Goal: Information Seeking & Learning: Understand process/instructions

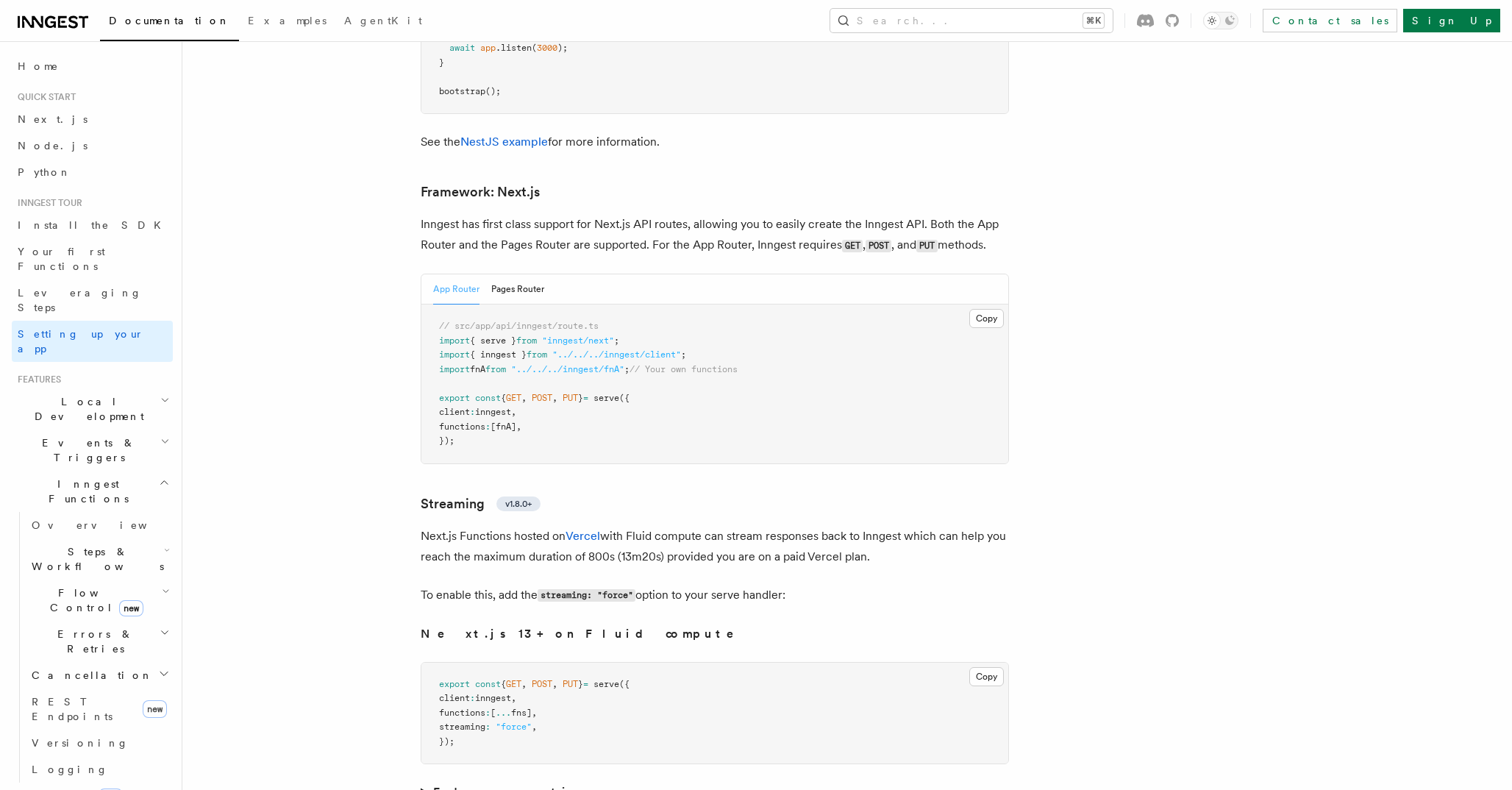
scroll to position [9535, 0]
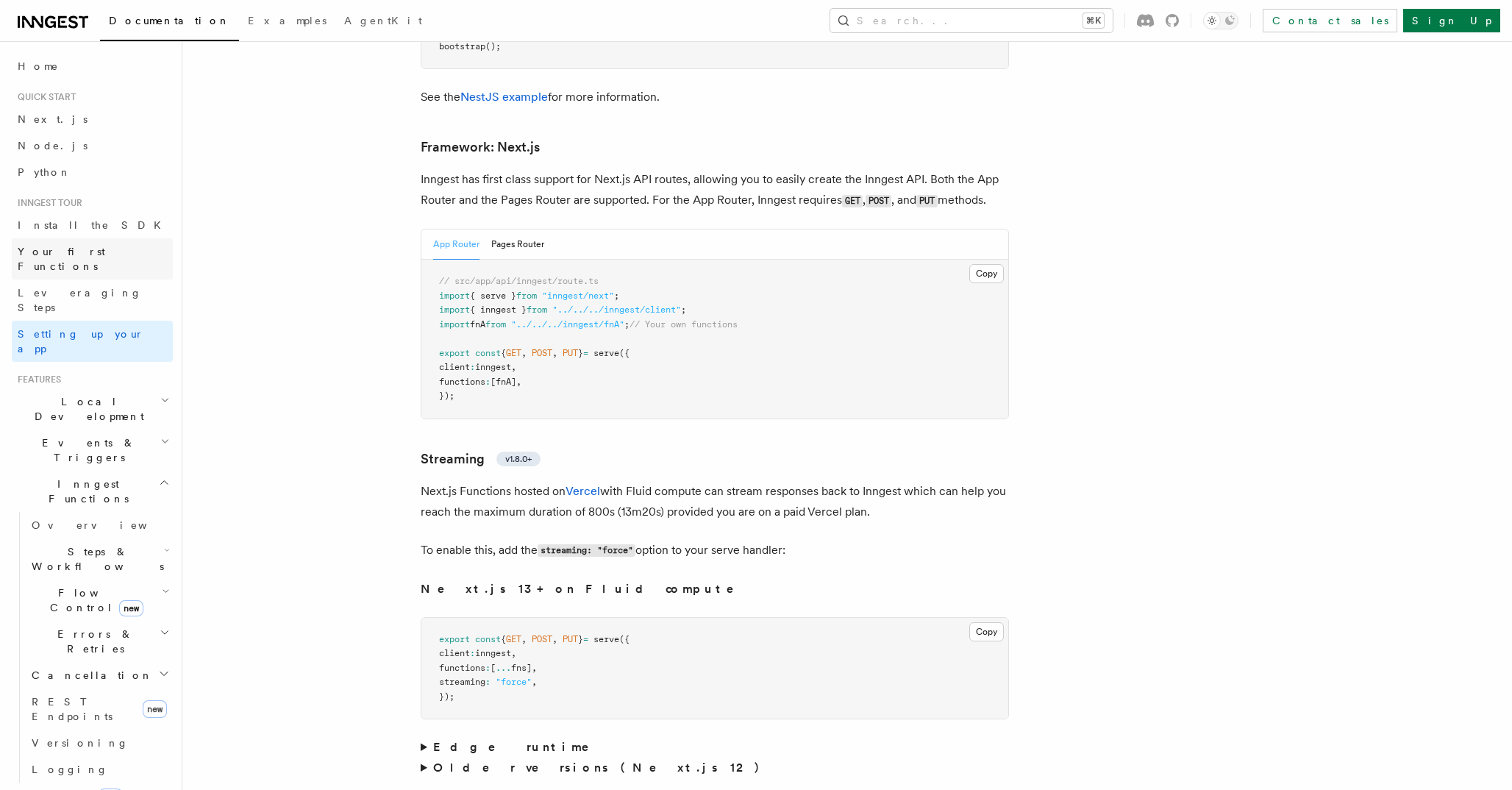
click at [103, 254] on span "Your first Functions" at bounding box center [61, 258] width 88 height 27
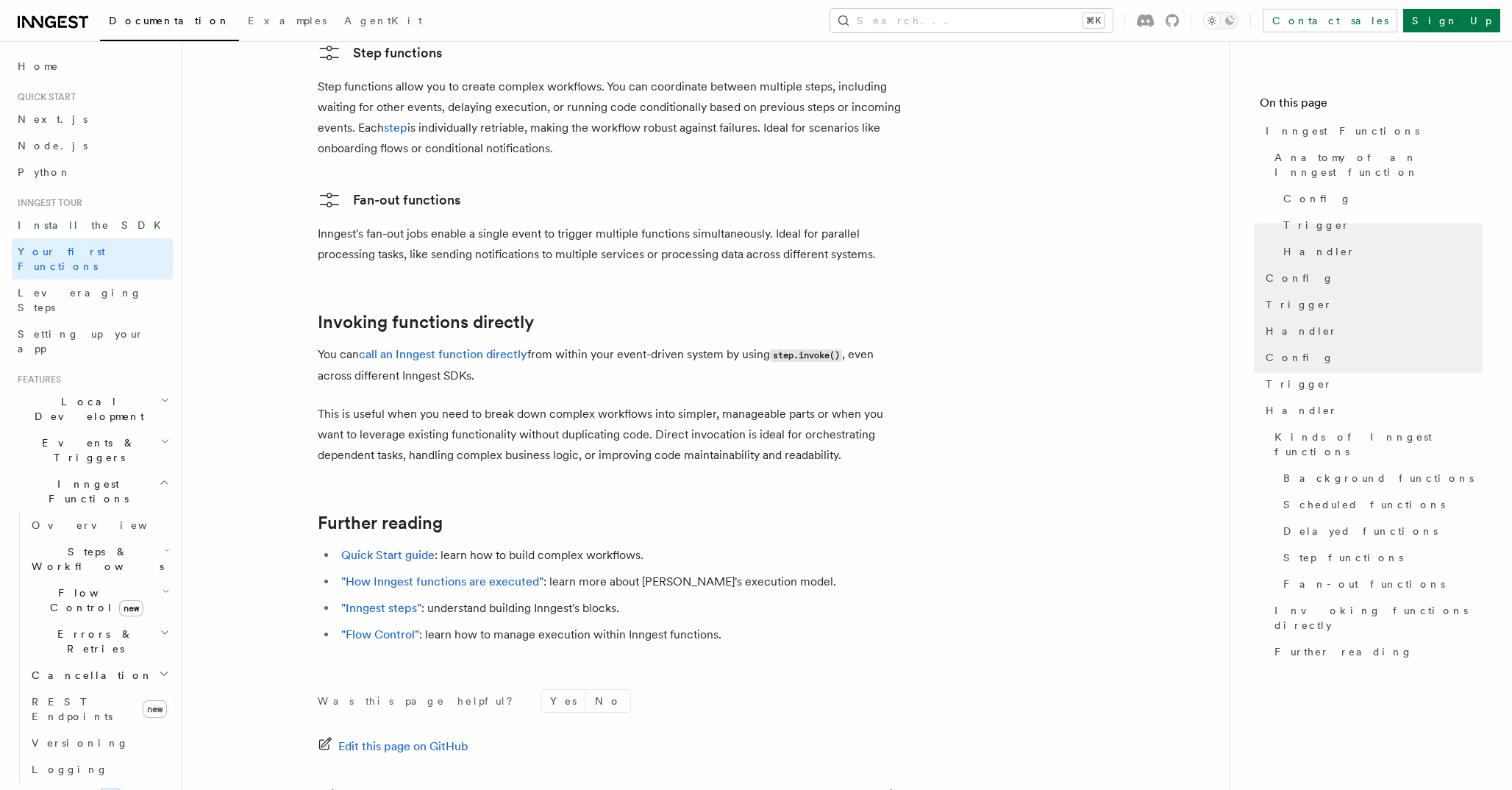
scroll to position [2819, 0]
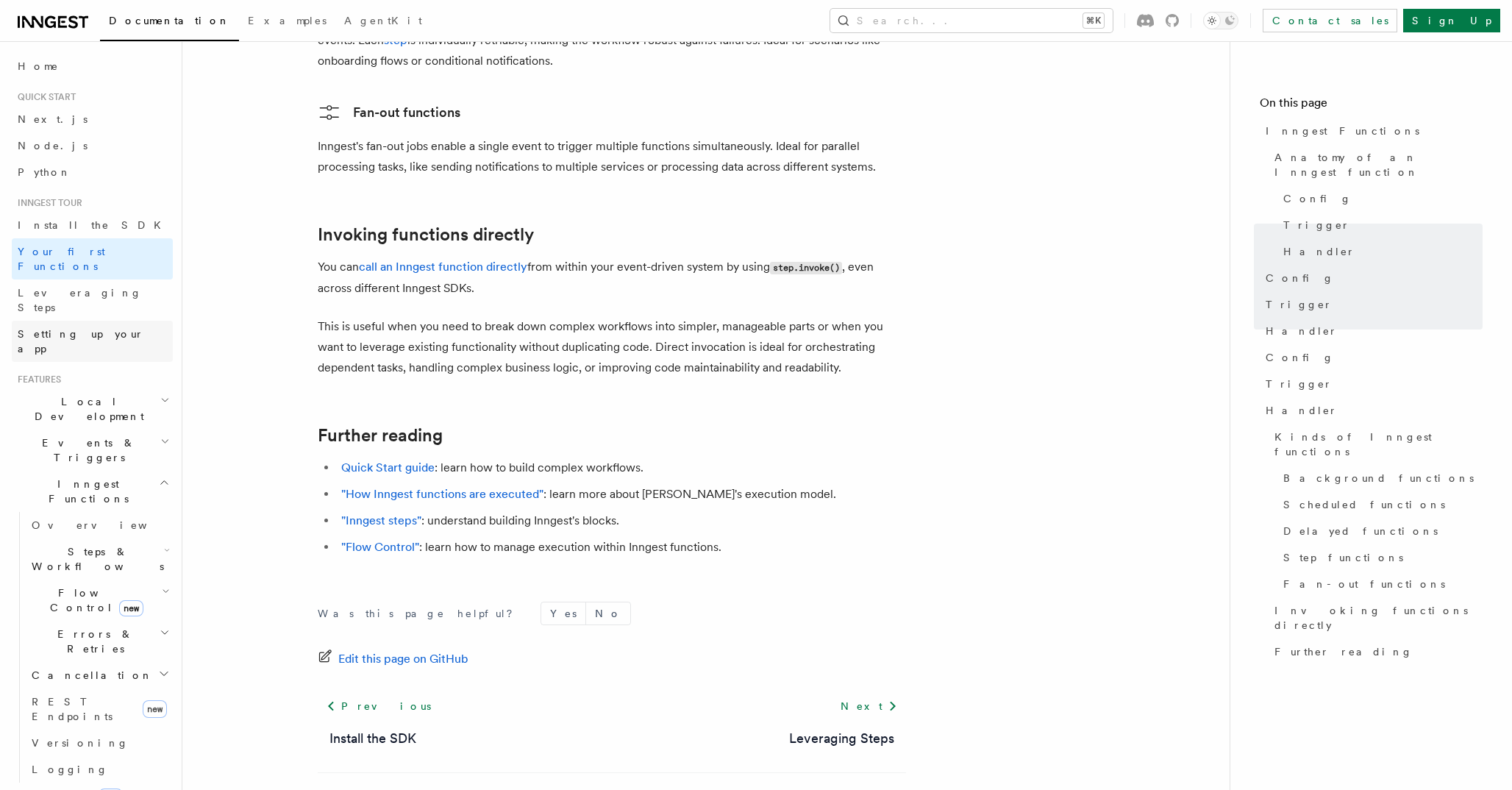
click at [109, 321] on link "Setting up your app" at bounding box center [93, 341] width 161 height 41
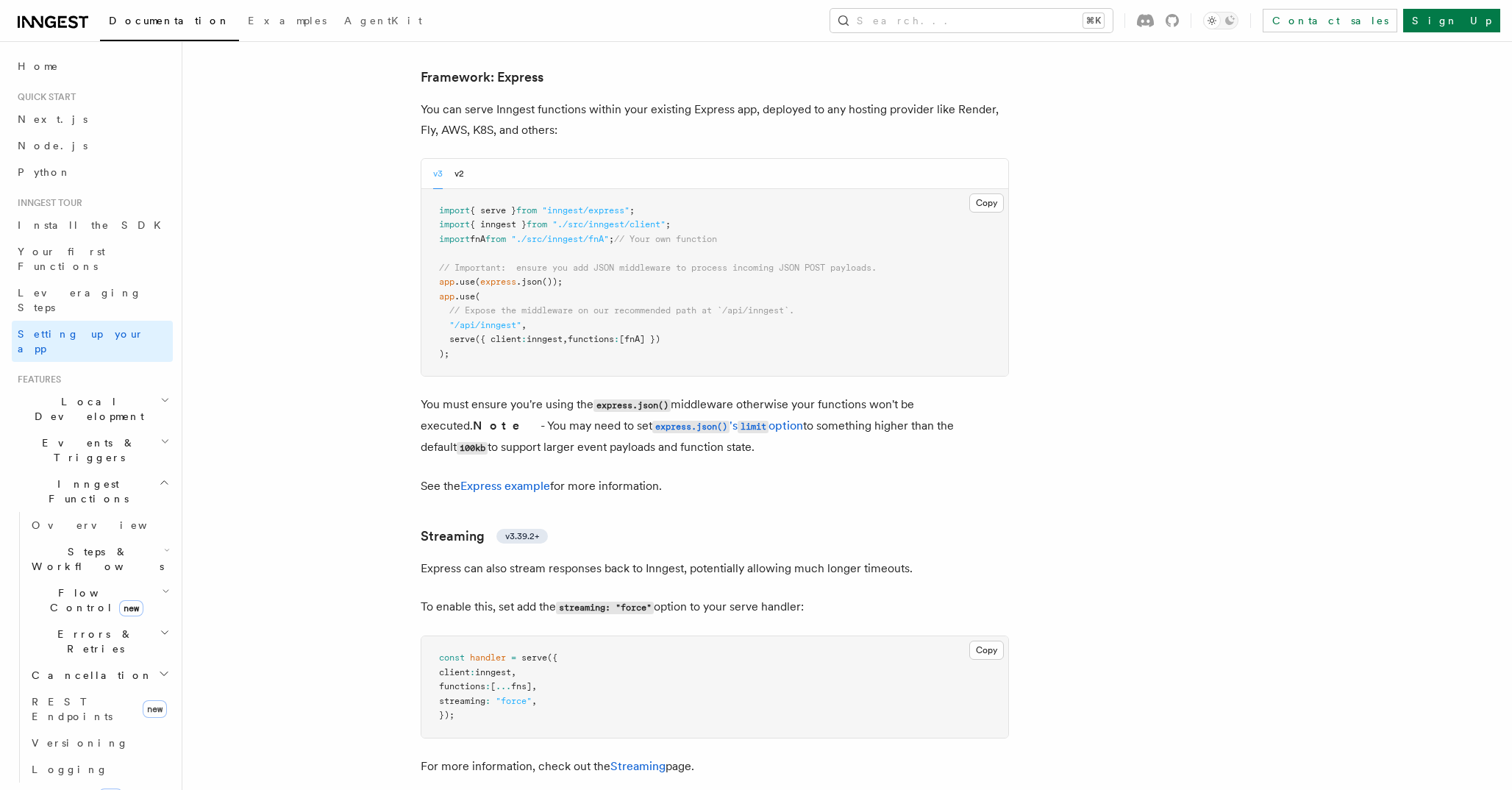
scroll to position [4409, 0]
click at [84, 116] on link "Next.js" at bounding box center [93, 119] width 161 height 27
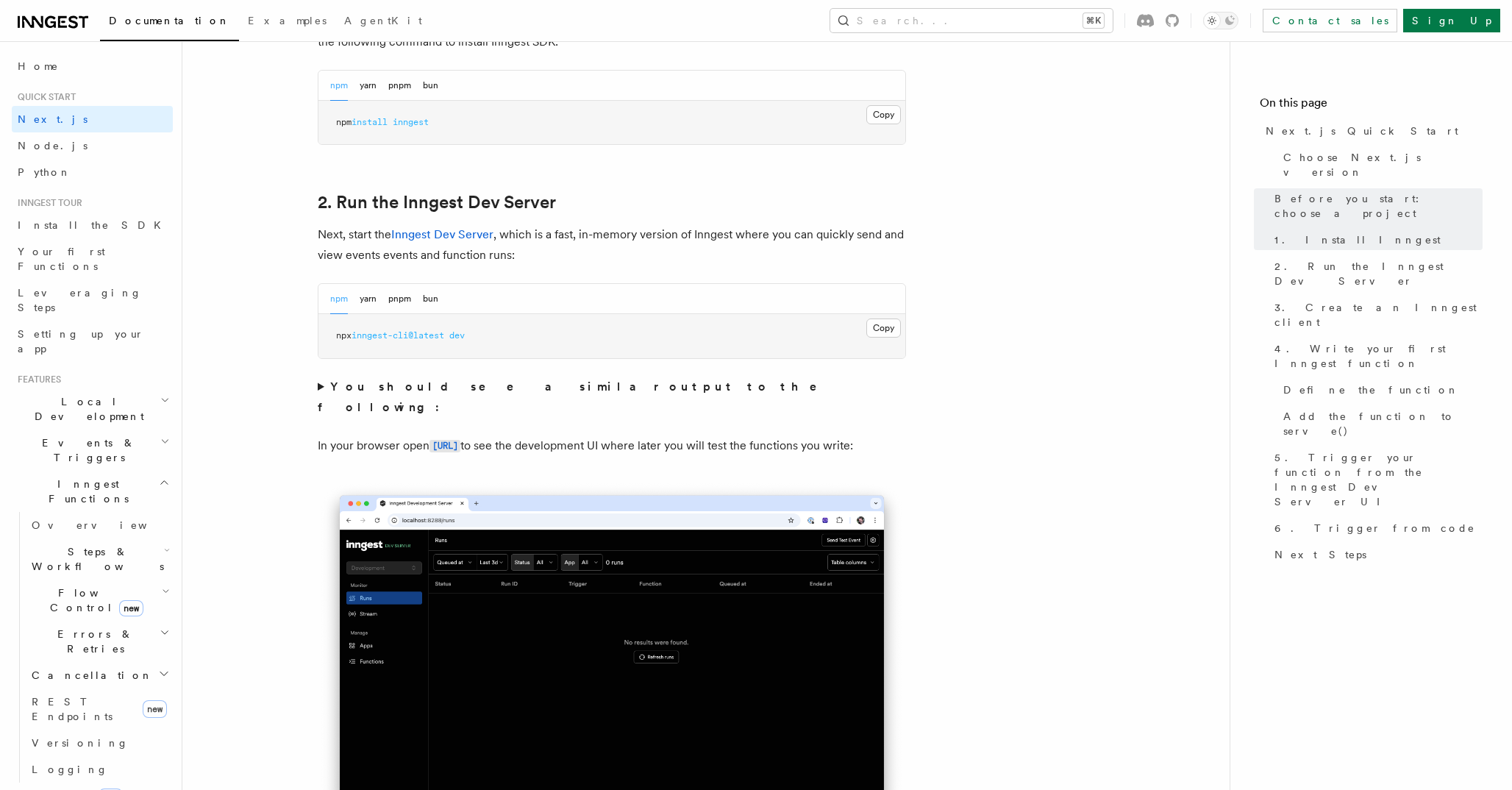
scroll to position [906, 0]
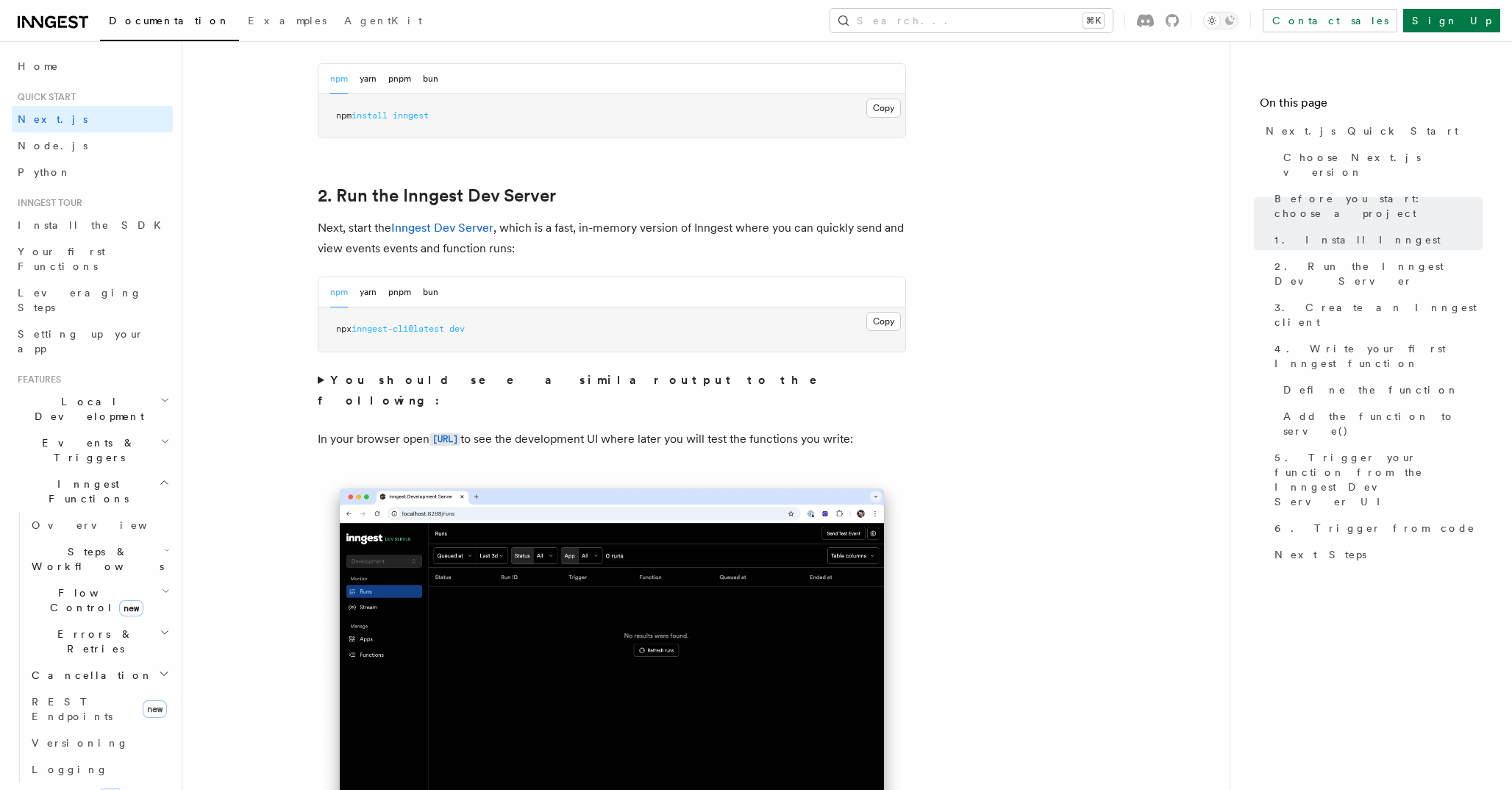
click at [421, 296] on div "npm yarn pnpm bun" at bounding box center [384, 292] width 108 height 30
click at [429, 295] on button "bun" at bounding box center [431, 292] width 16 height 30
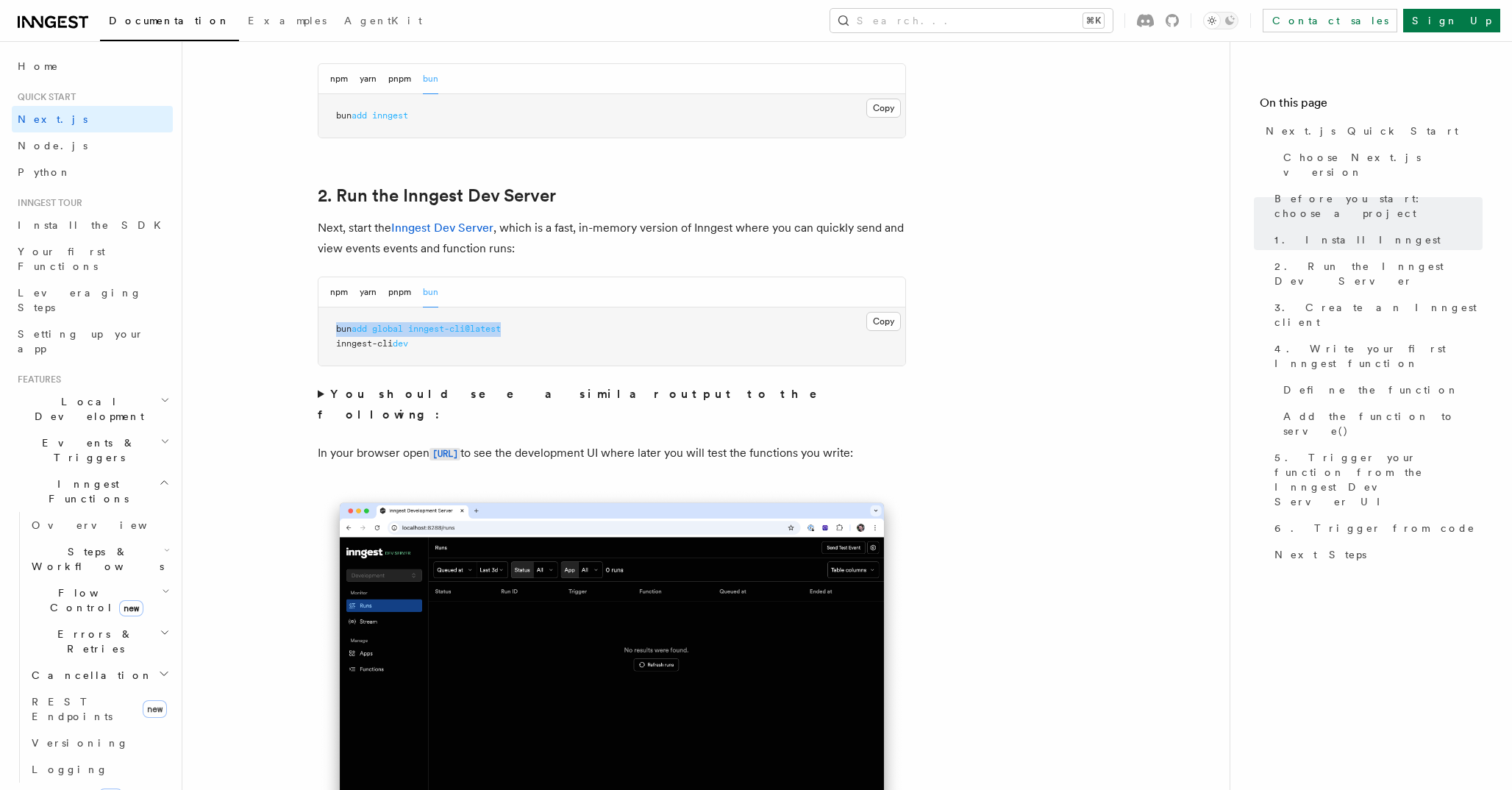
drag, startPoint x: 337, startPoint y: 330, endPoint x: 577, endPoint y: 330, distance: 240.0
click at [577, 330] on pre "bun add global inngest-cli@latest inngest-cli dev" at bounding box center [611, 336] width 587 height 58
copy span "bun add global inngest-cli@latest"
drag, startPoint x: 386, startPoint y: 342, endPoint x: 467, endPoint y: 342, distance: 81.0
click at [467, 342] on pre "bun add global inngest-cli@latest inngest-cli dev" at bounding box center [611, 336] width 587 height 58
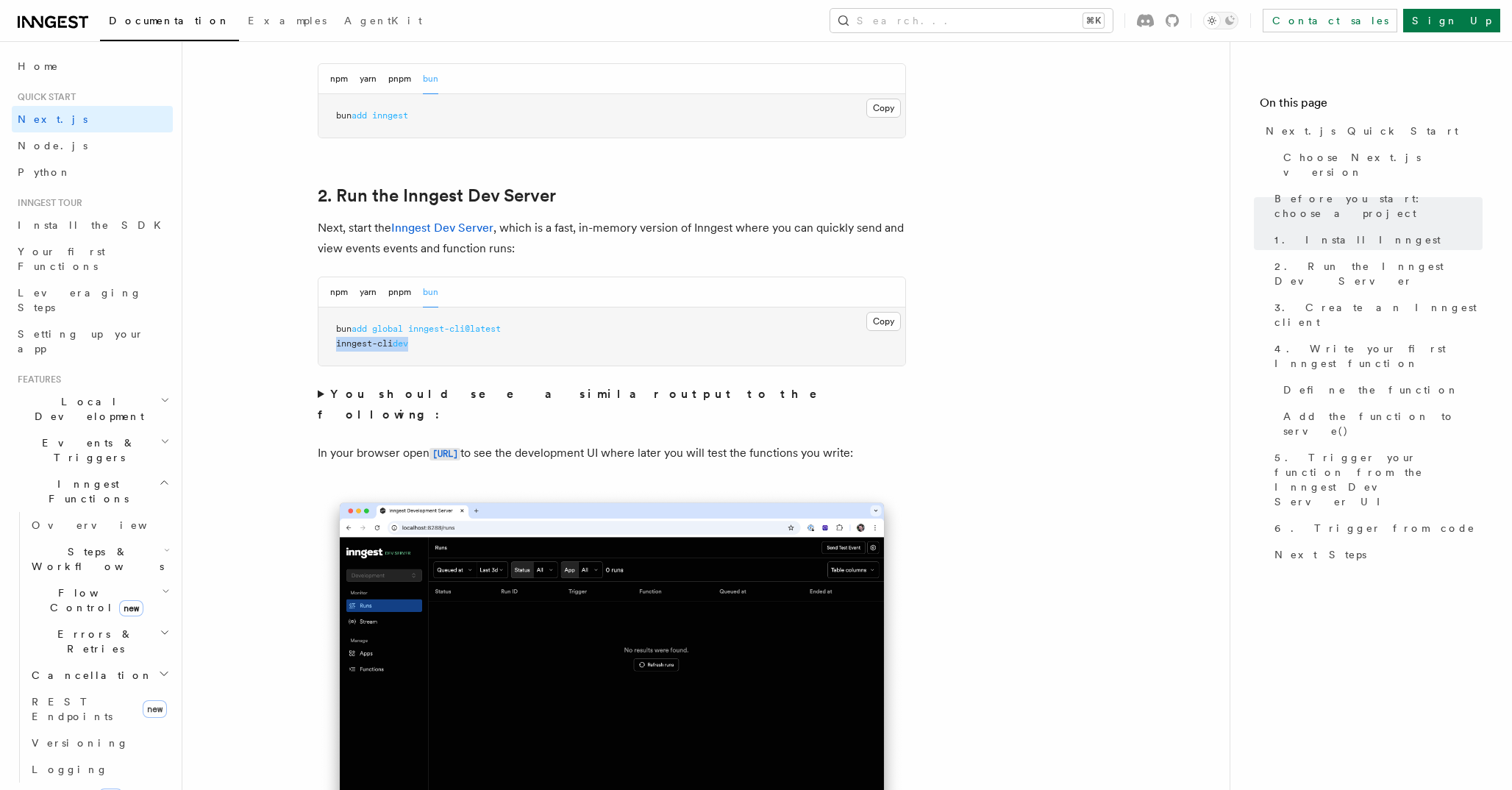
copy span "inngest-cli dev"
click at [343, 289] on button "npm" at bounding box center [339, 292] width 17 height 30
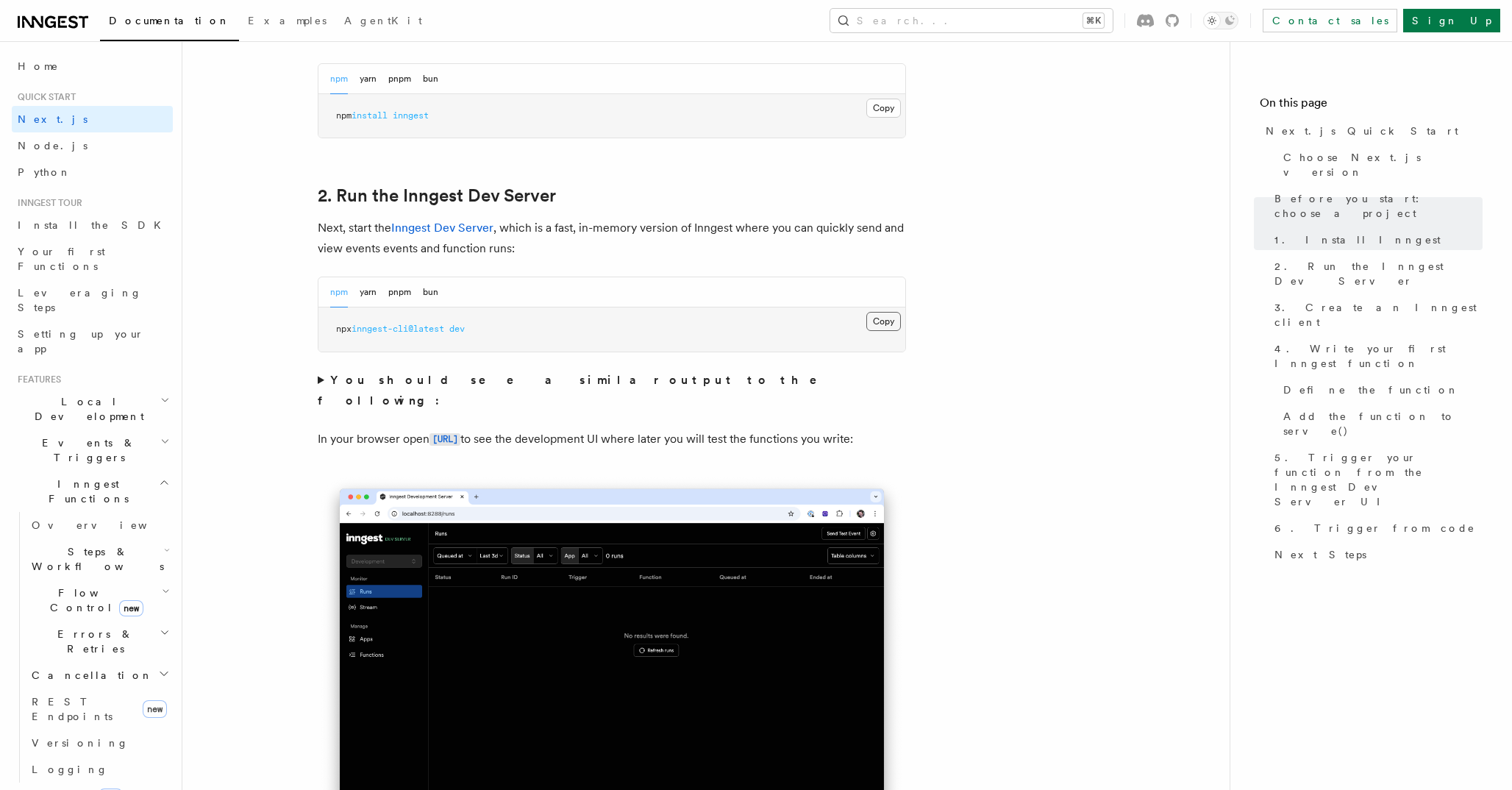
click at [878, 317] on button "Copy Copied" at bounding box center [883, 322] width 35 height 19
click at [433, 291] on button "bun" at bounding box center [431, 292] width 16 height 30
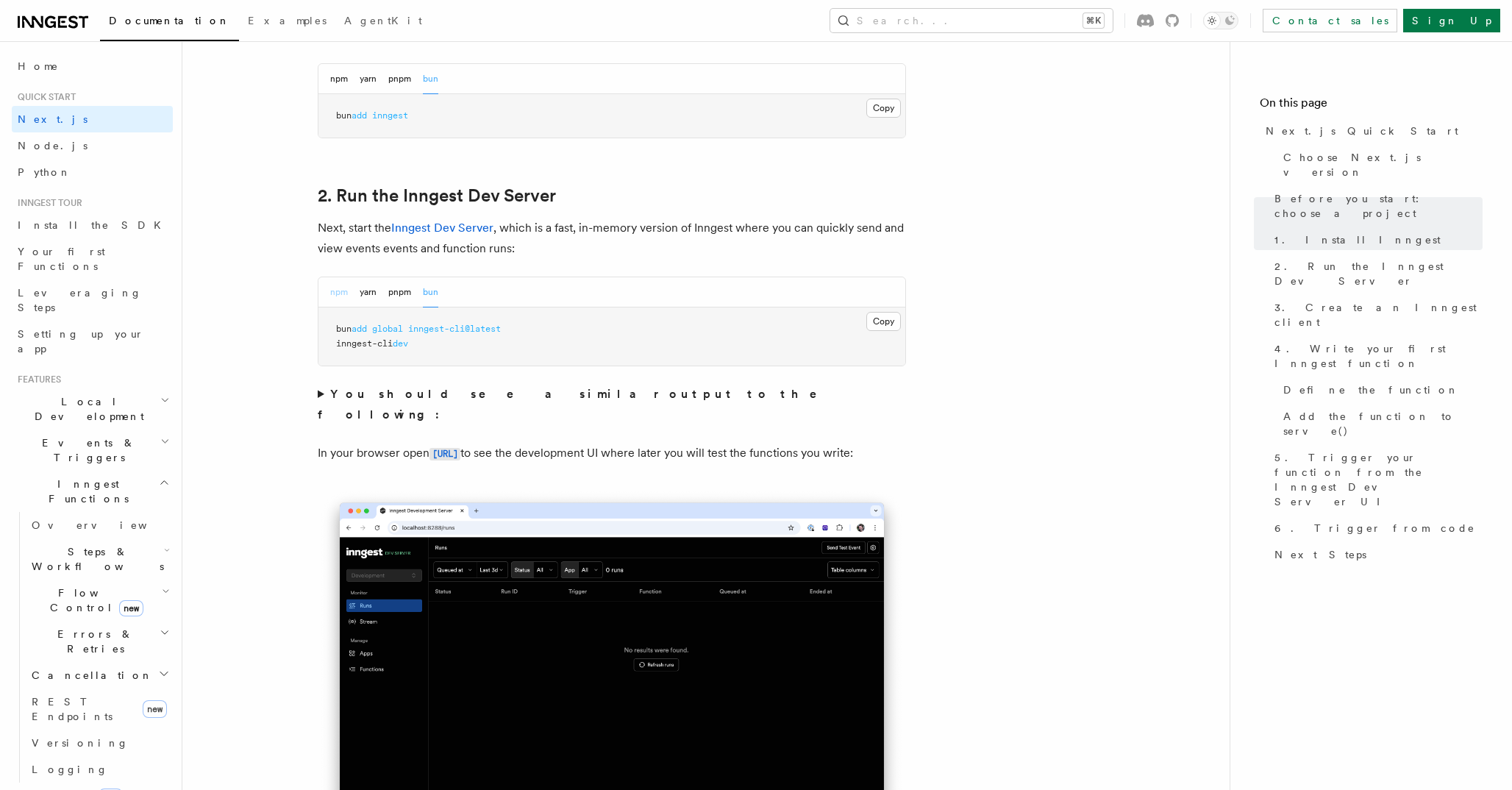
click at [342, 291] on button "npm" at bounding box center [339, 292] width 17 height 30
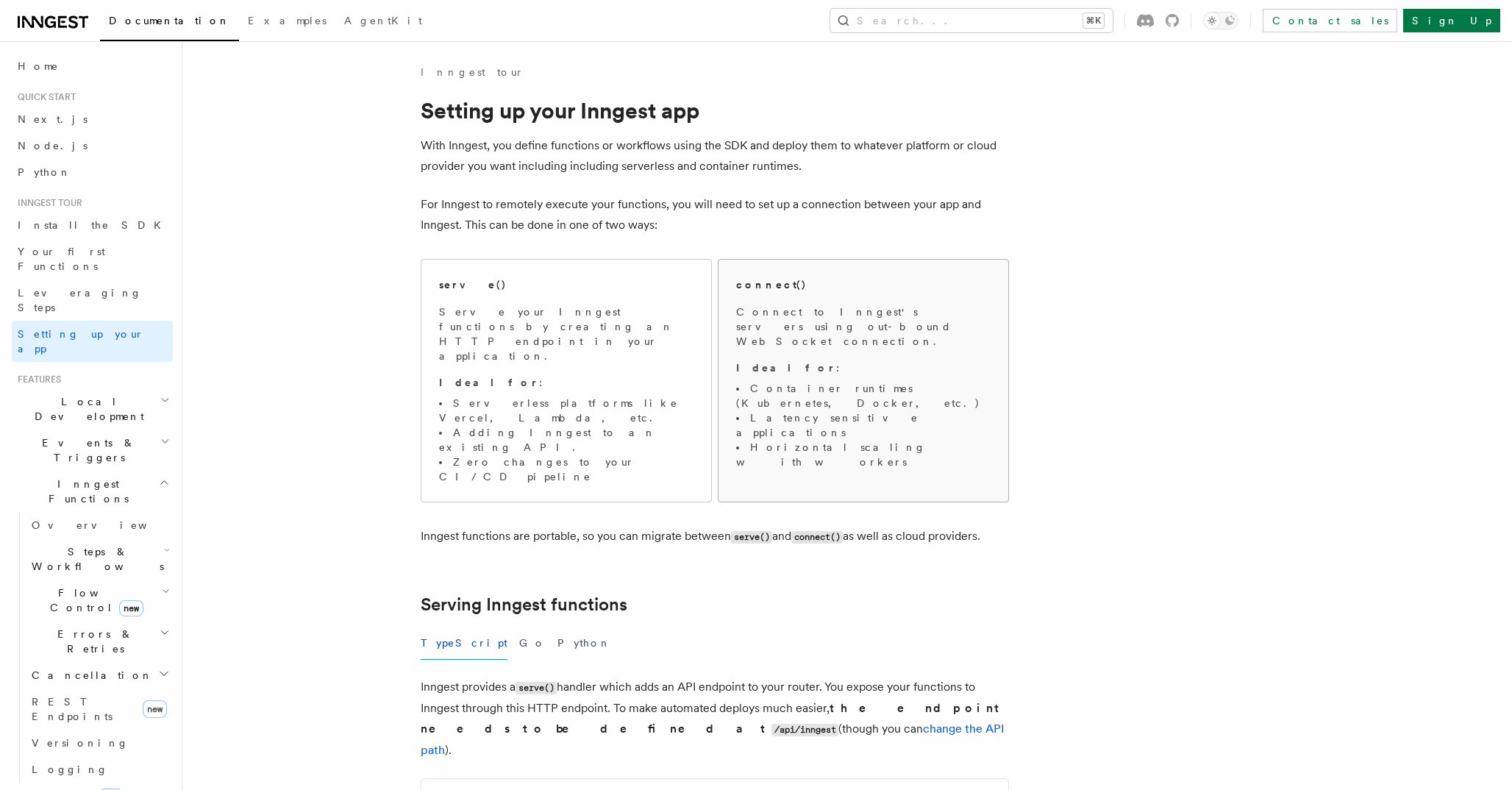
click at [785, 327] on p "Connect to Inngest's servers using out-bound WebSocket connection." at bounding box center [863, 326] width 254 height 44
click at [629, 320] on p "Serve your Inngest functions by creating an HTTP endpoint in your application." at bounding box center [565, 334] width 254 height 59
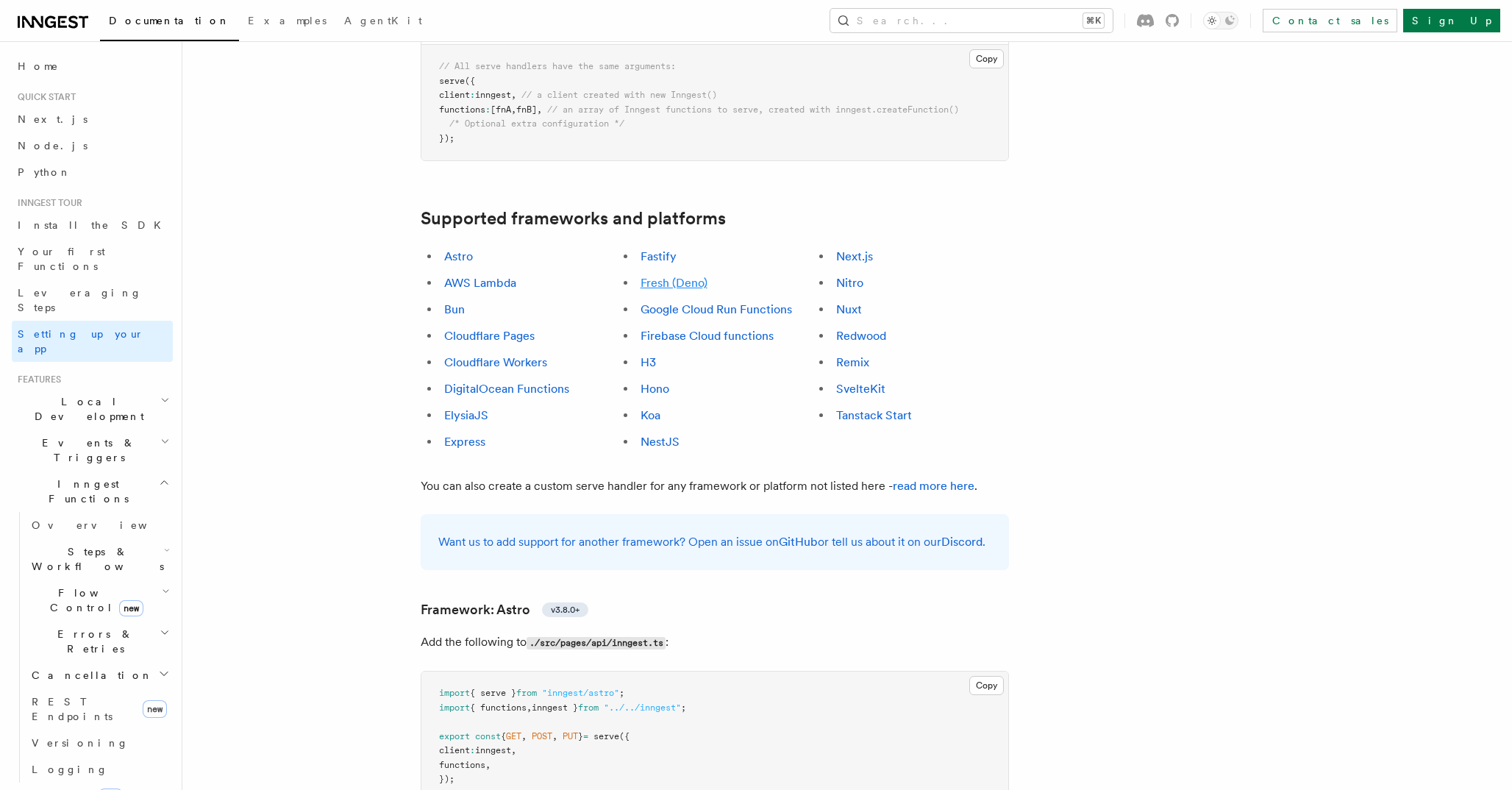
scroll to position [765, 0]
click at [852, 249] on link "Next.js" at bounding box center [854, 256] width 36 height 14
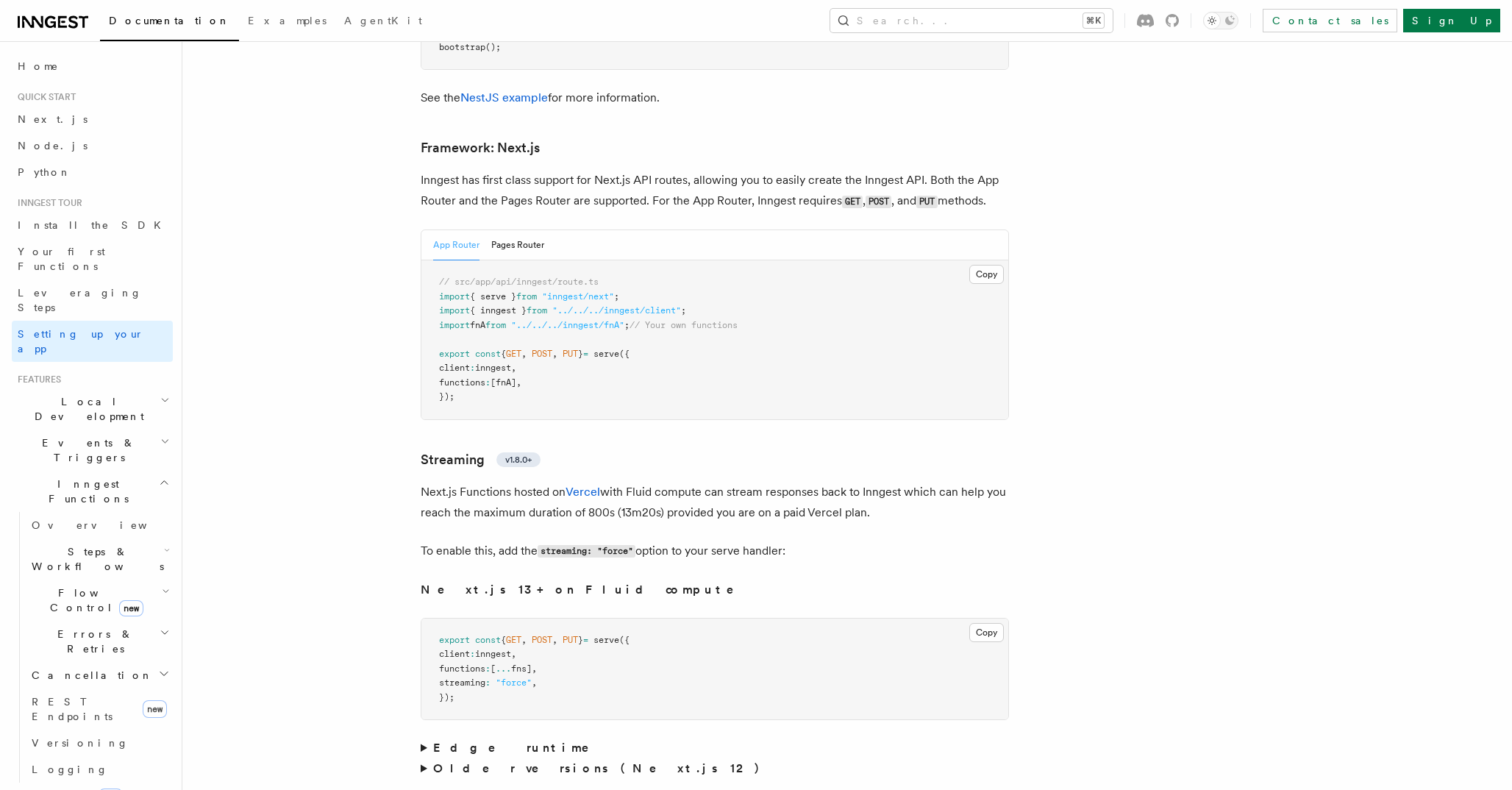
scroll to position [9535, 0]
click at [1112, 26] on button "Search... ⌘K" at bounding box center [972, 20] width 283 height 23
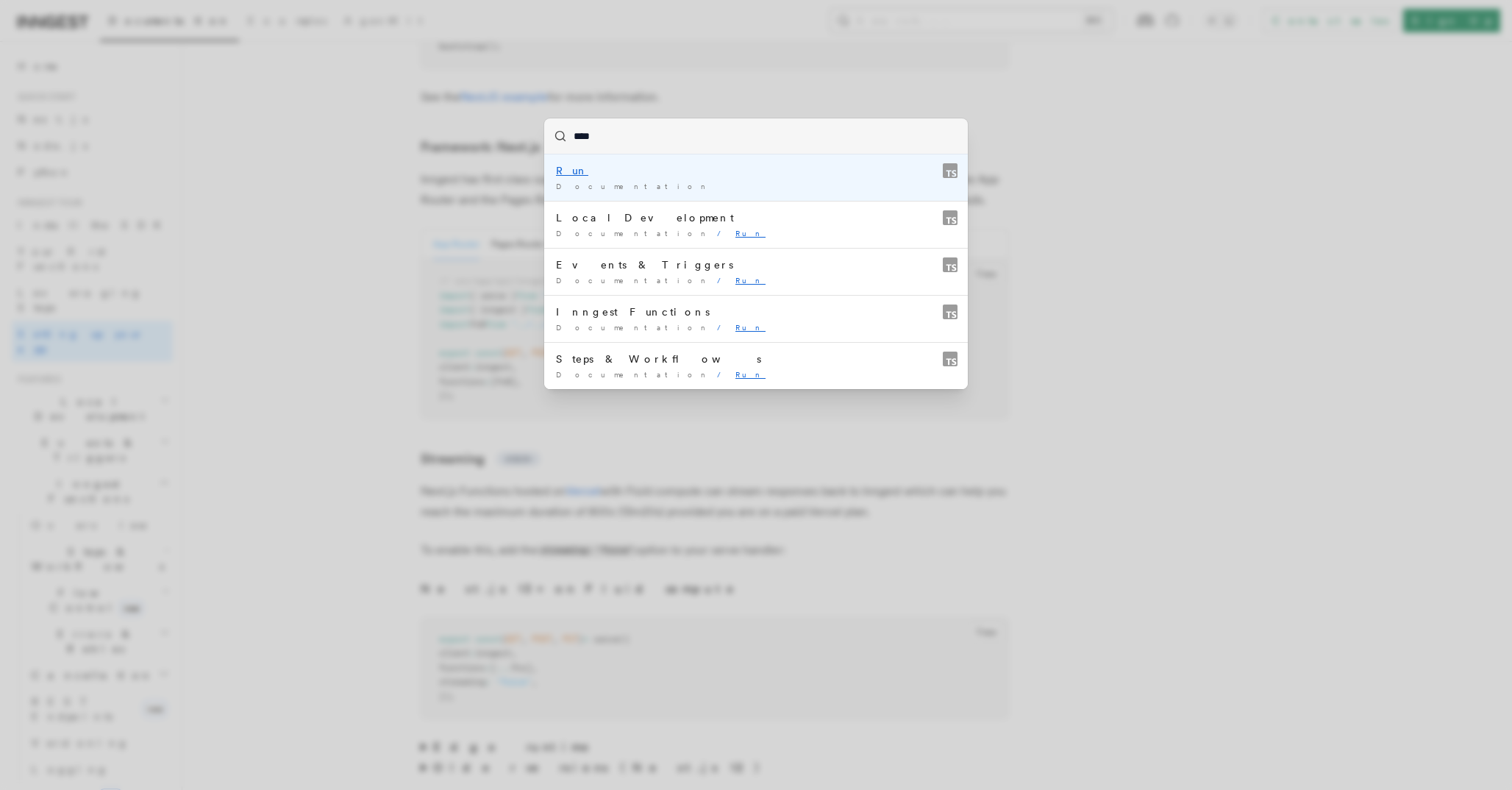
type input "*****"
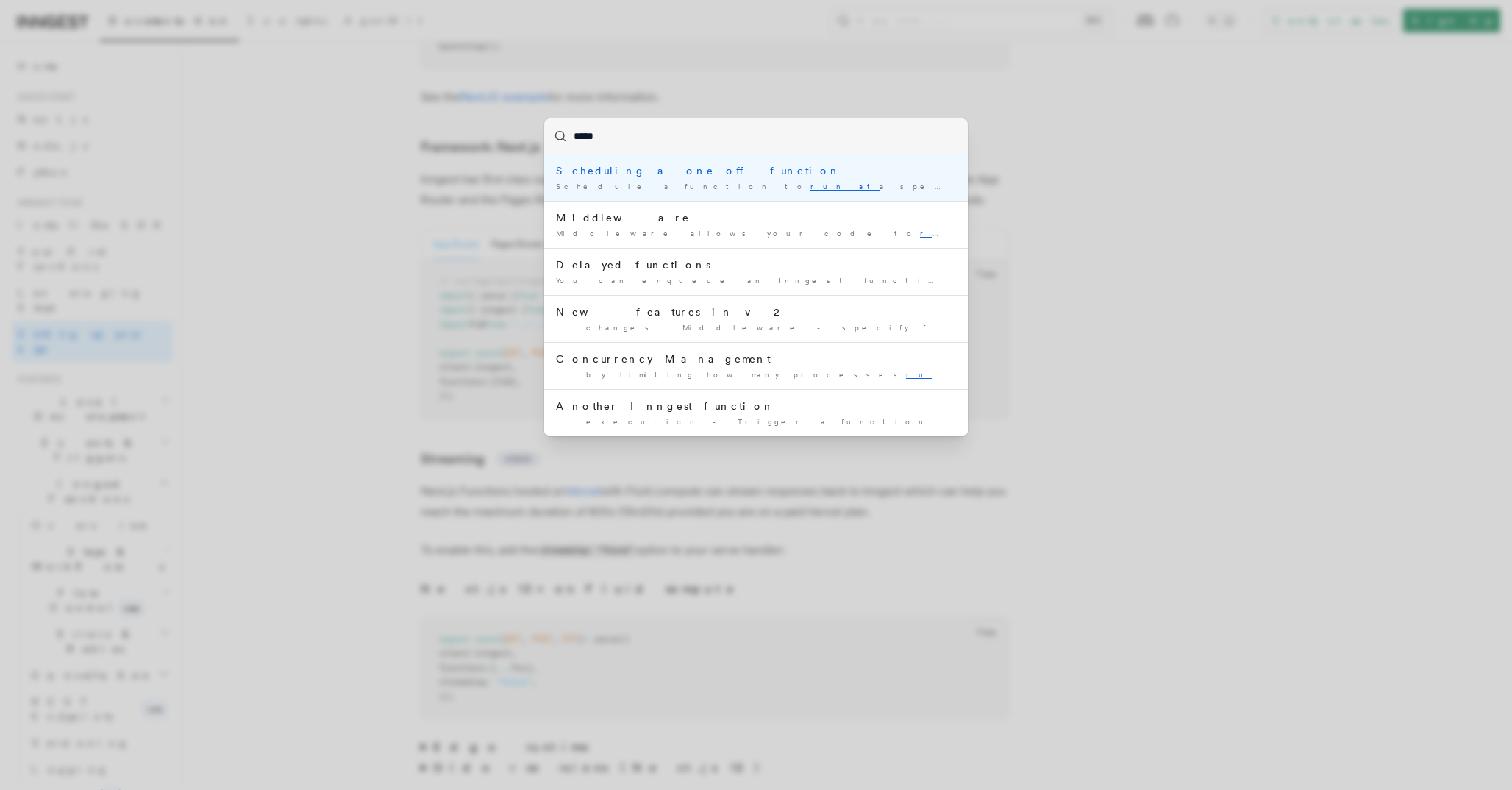
click at [680, 172] on div "Scheduling a one-off function" at bounding box center [755, 170] width 400 height 15
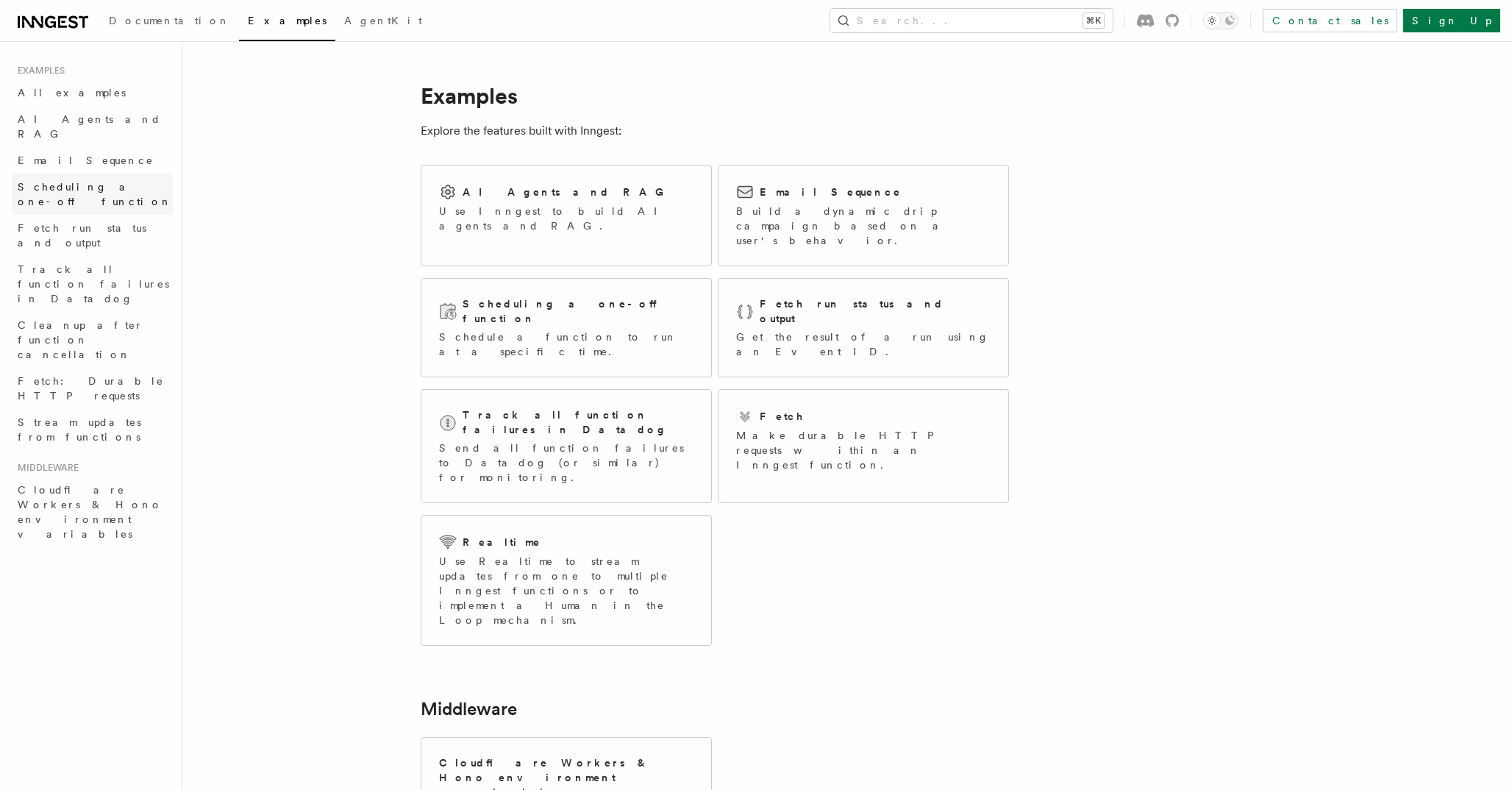
click at [141, 181] on span "Scheduling a one-off function" at bounding box center [94, 194] width 154 height 27
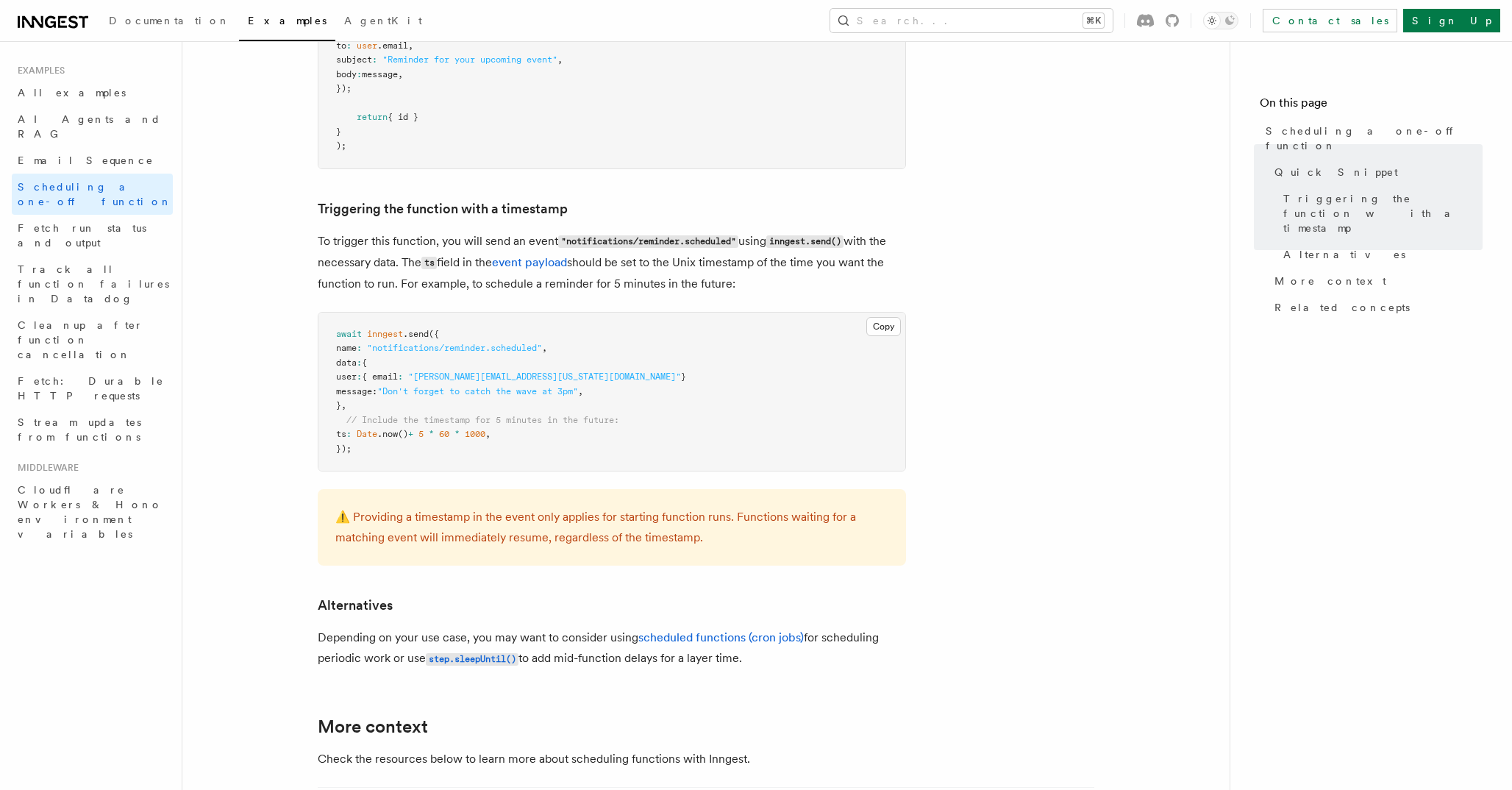
scroll to position [476, 0]
drag, startPoint x: 368, startPoint y: 435, endPoint x: 505, endPoint y: 435, distance: 137.0
click at [491, 435] on span "ts : Date .now () + 5 * 60 * 1000 ," at bounding box center [414, 434] width 154 height 10
click at [642, 429] on pre "await inngest .send ({ name : "notifications/reminder.scheduled" , data : { use…" at bounding box center [611, 391] width 587 height 159
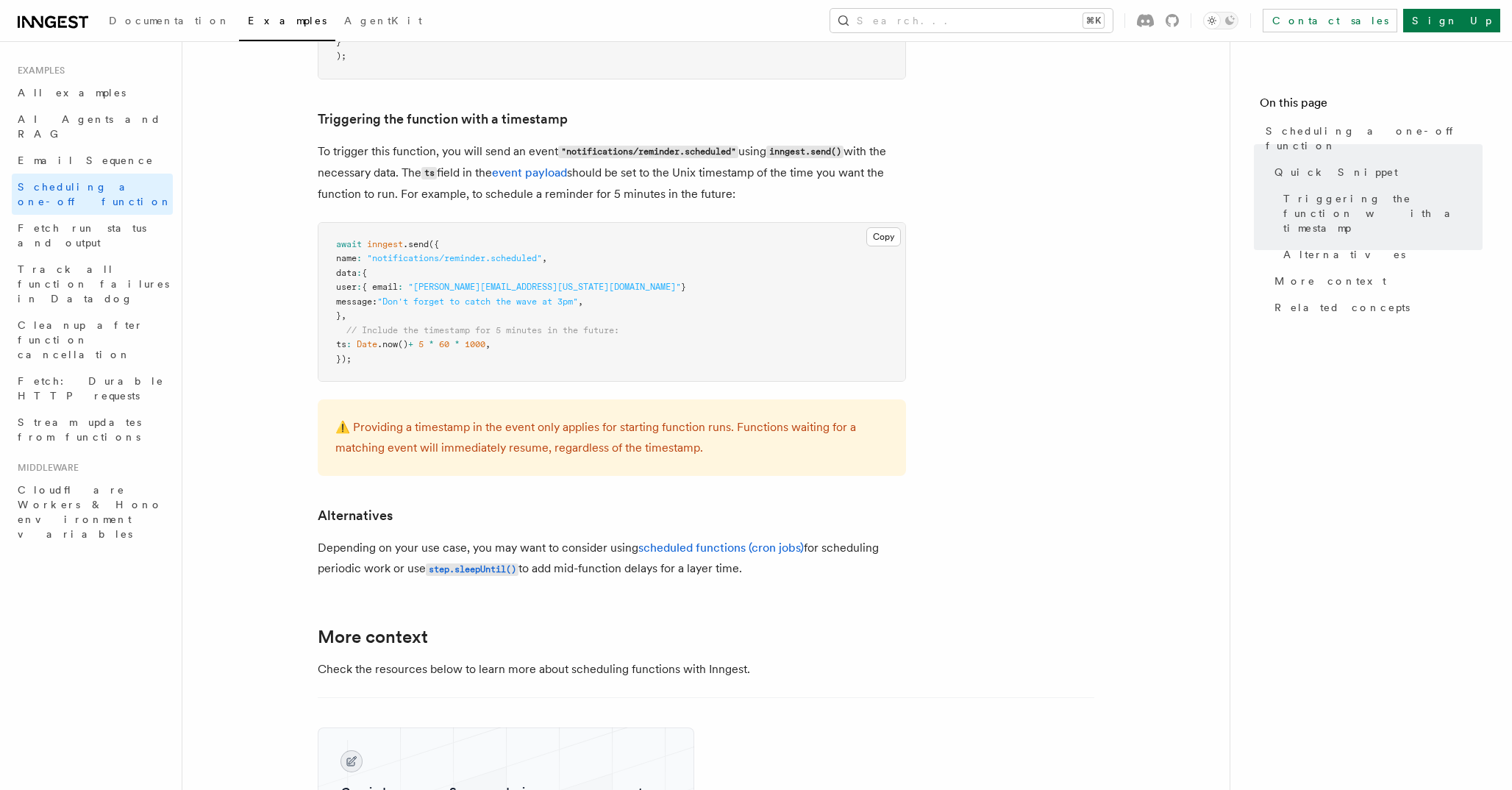
scroll to position [596, 0]
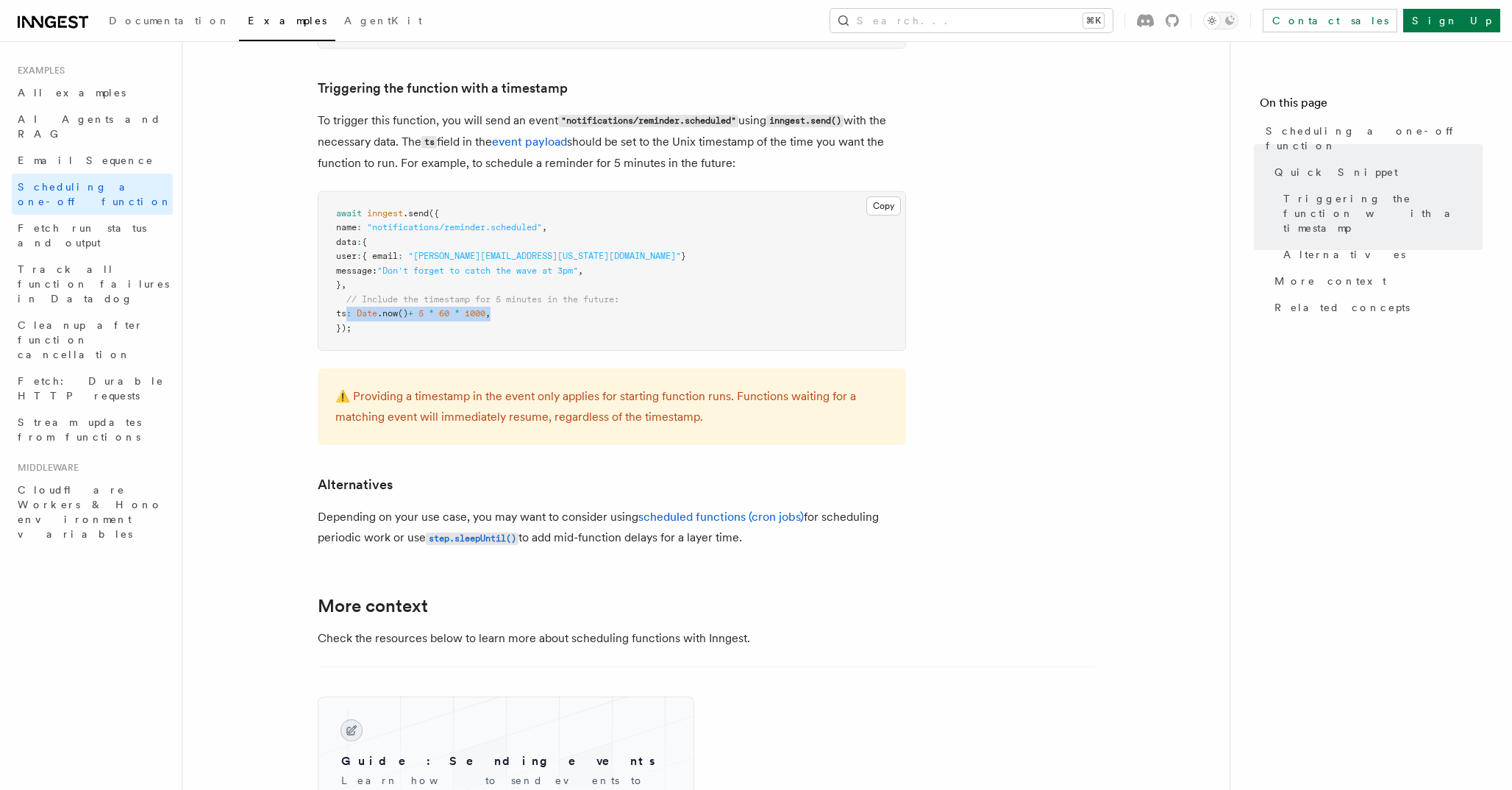
drag, startPoint x: 347, startPoint y: 313, endPoint x: 597, endPoint y: 313, distance: 250.0
click at [597, 313] on pre "await inngest .send ({ name : "notifications/reminder.scheduled" , data : { use…" at bounding box center [611, 271] width 587 height 159
copy span "ts : Date .now () + 5 * 60 * 1000 ,"
click at [120, 222] on span "Fetch run status and output" at bounding box center [81, 235] width 128 height 27
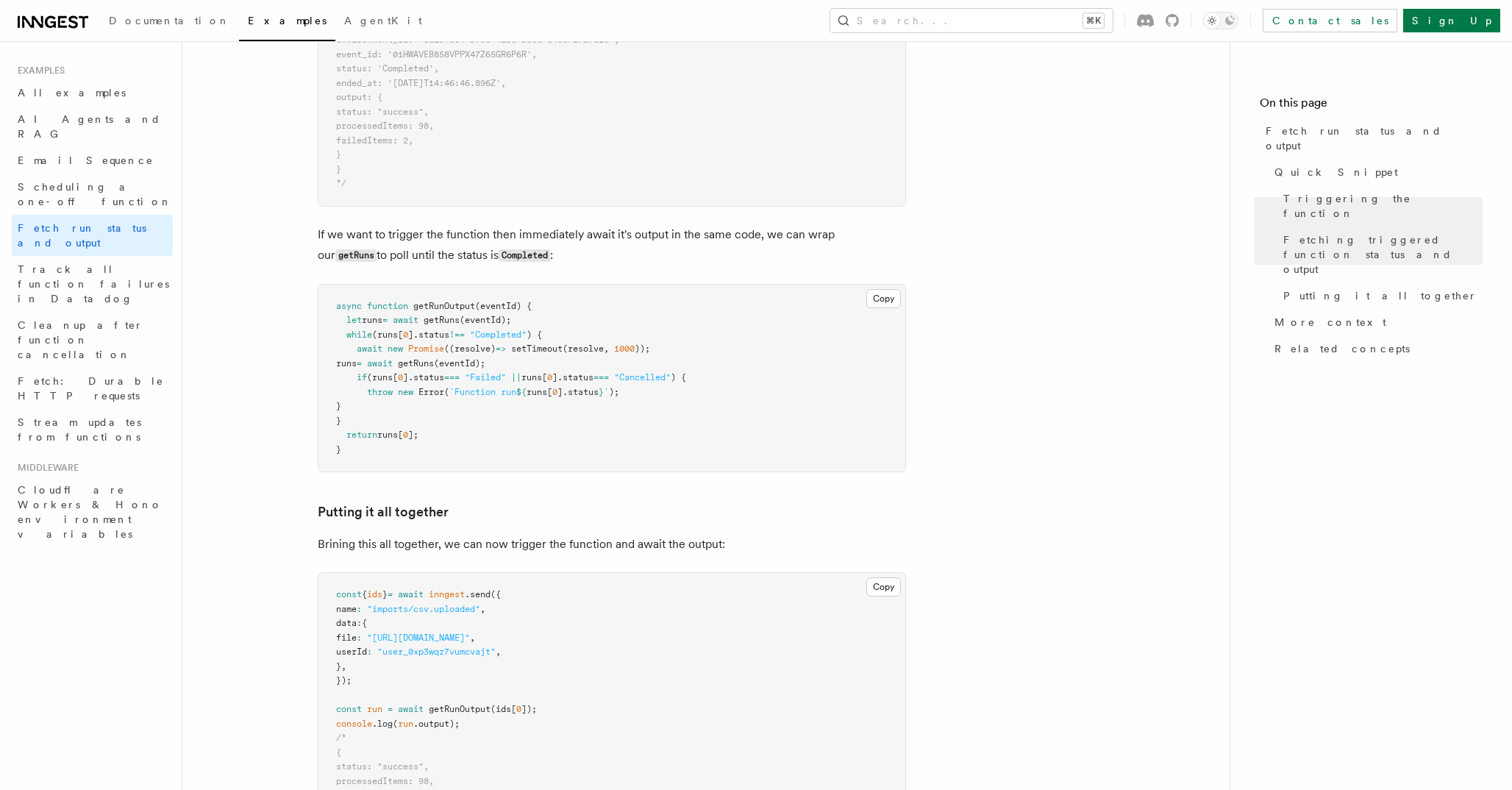
scroll to position [1470, 0]
click at [77, 96] on link "All examples" at bounding box center [93, 93] width 161 height 27
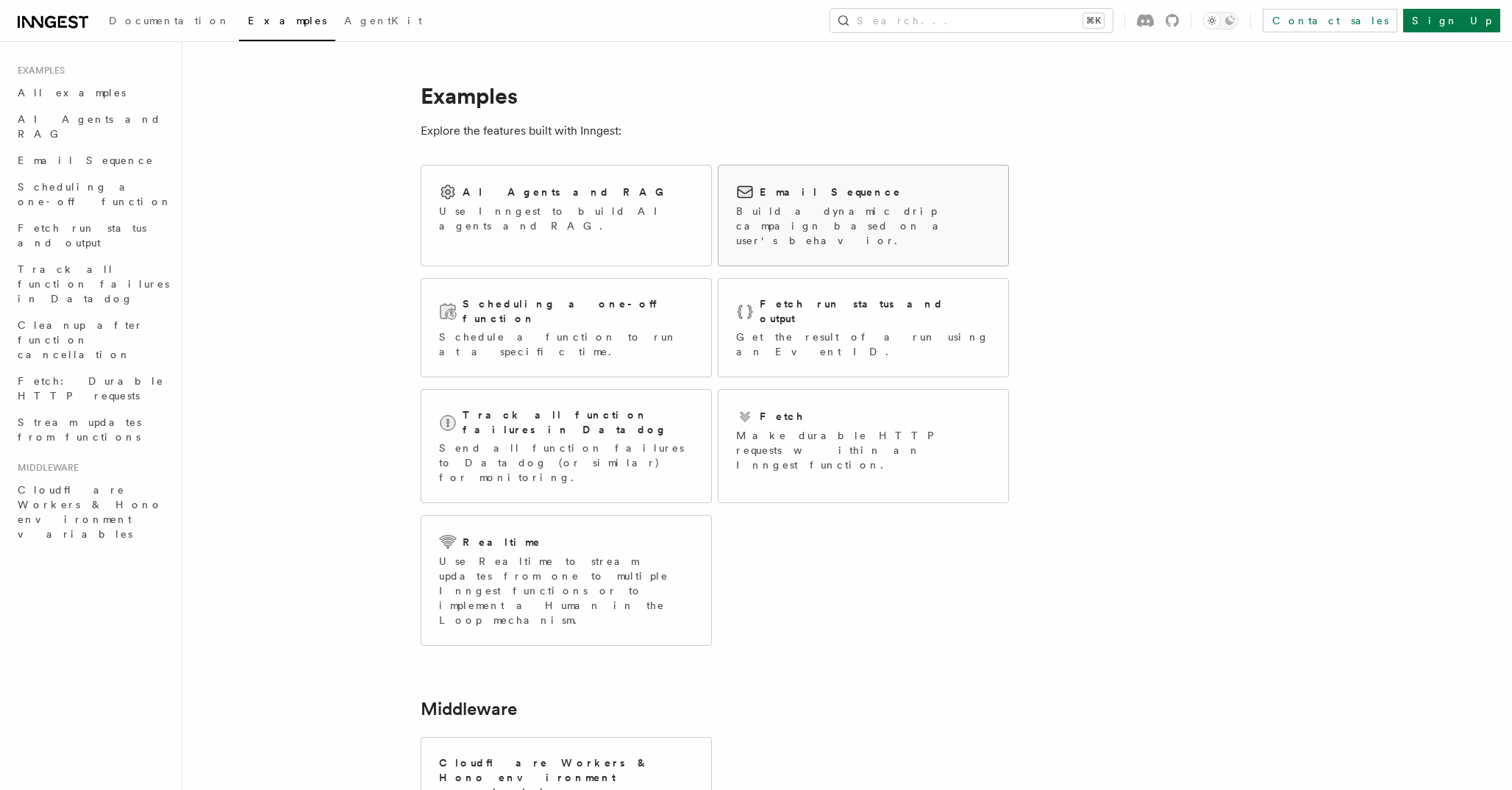
click at [830, 212] on p "Build a dynamic drip campaign based on a user's behavior." at bounding box center [863, 225] width 254 height 44
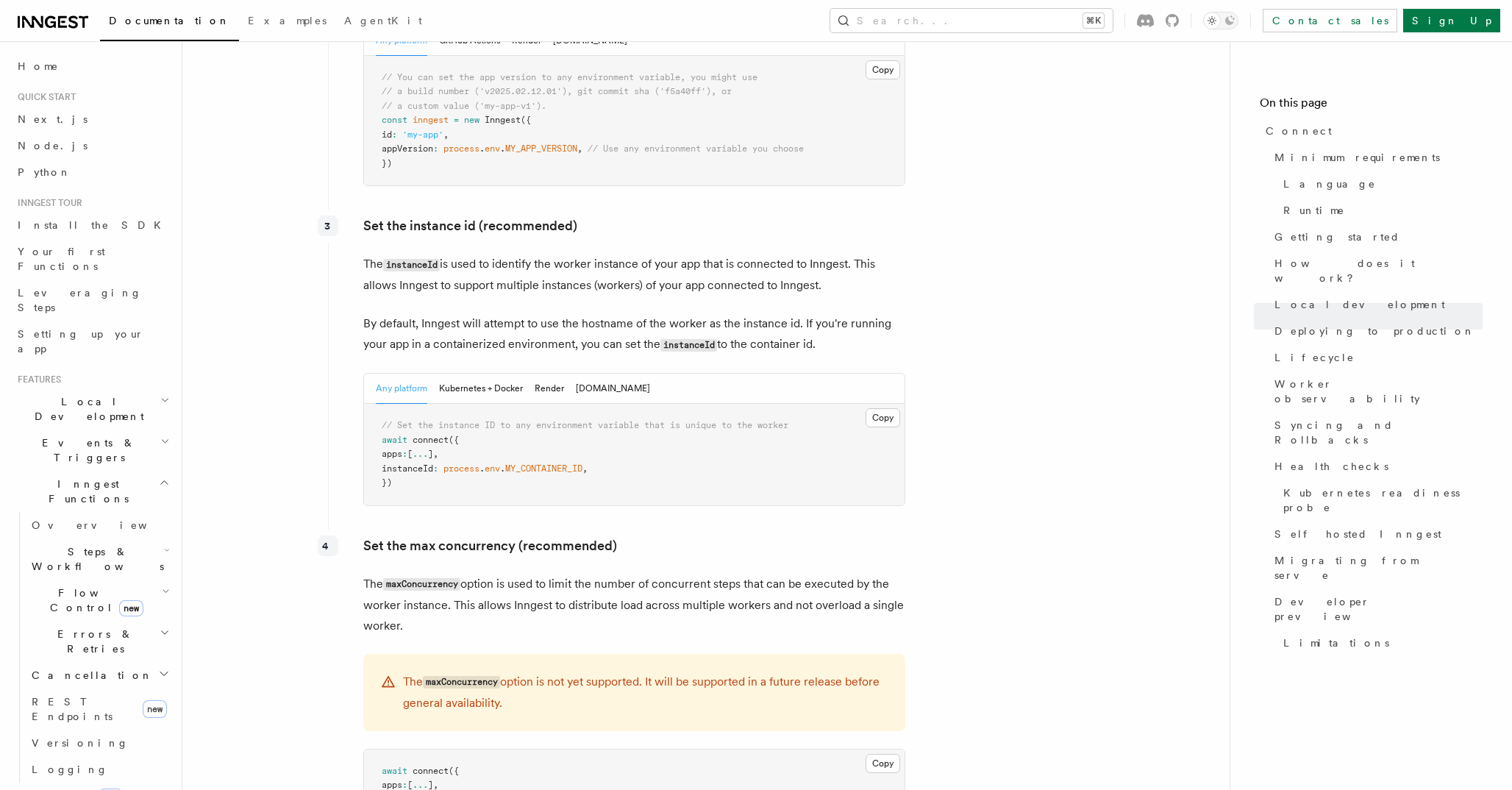
scroll to position [2715, 0]
